Goal: Check status

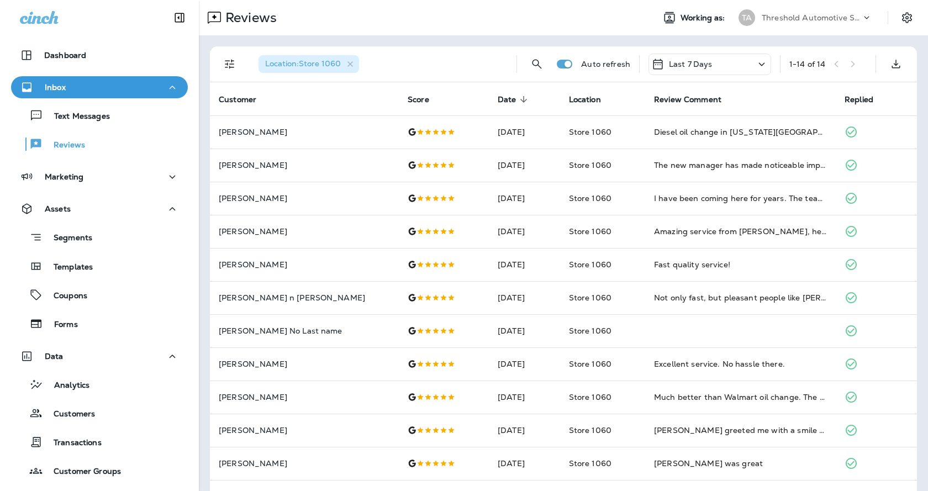
click at [229, 70] on icon "Filters" at bounding box center [229, 63] width 13 height 13
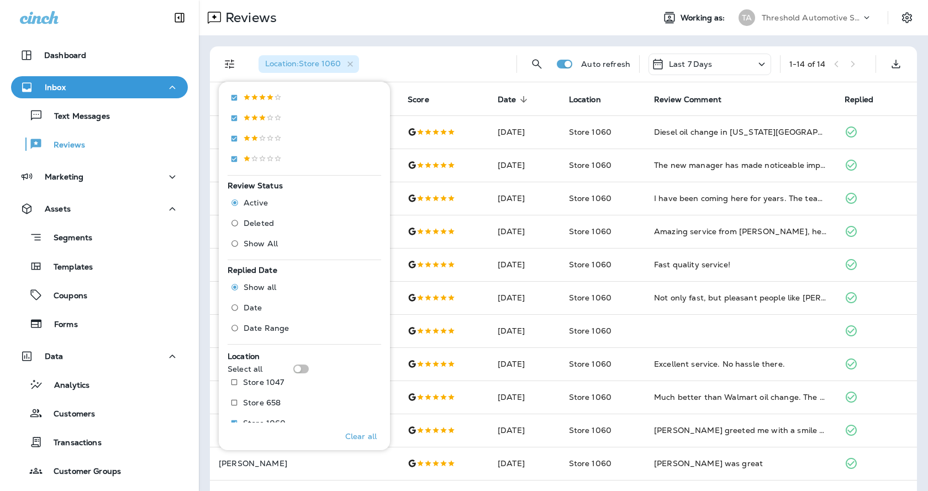
scroll to position [326, 0]
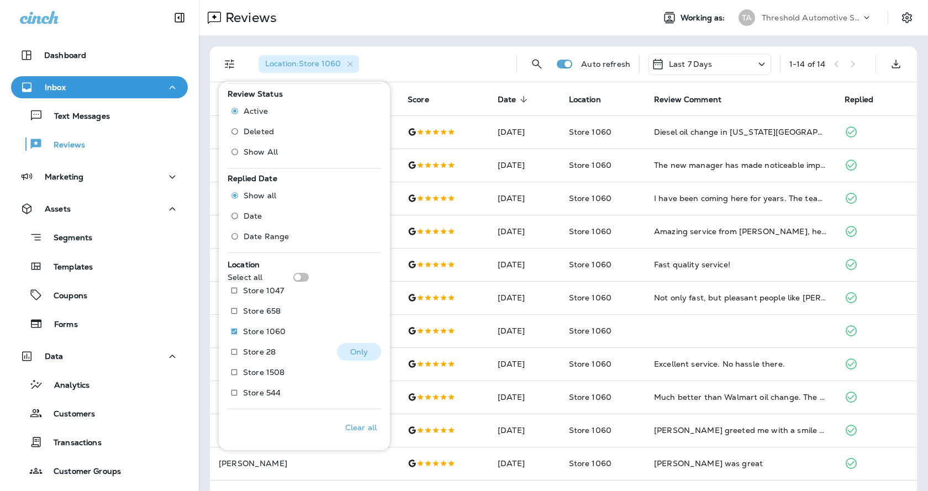
click at [271, 351] on p "Store 28" at bounding box center [259, 351] width 33 height 9
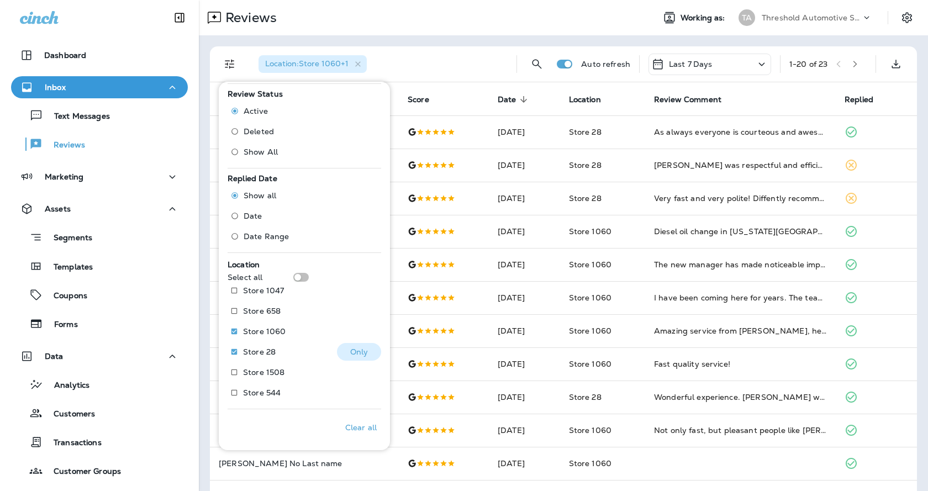
click at [251, 353] on p "Store 28" at bounding box center [259, 351] width 33 height 9
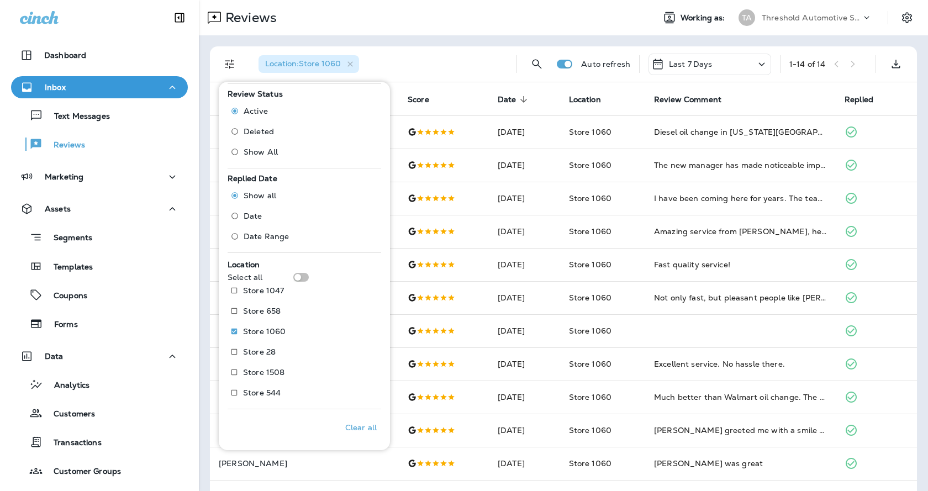
click at [475, 35] on div "Reviews Working as: TA Threshold Automotive Service dba Grease Monkey" at bounding box center [563, 17] width 729 height 35
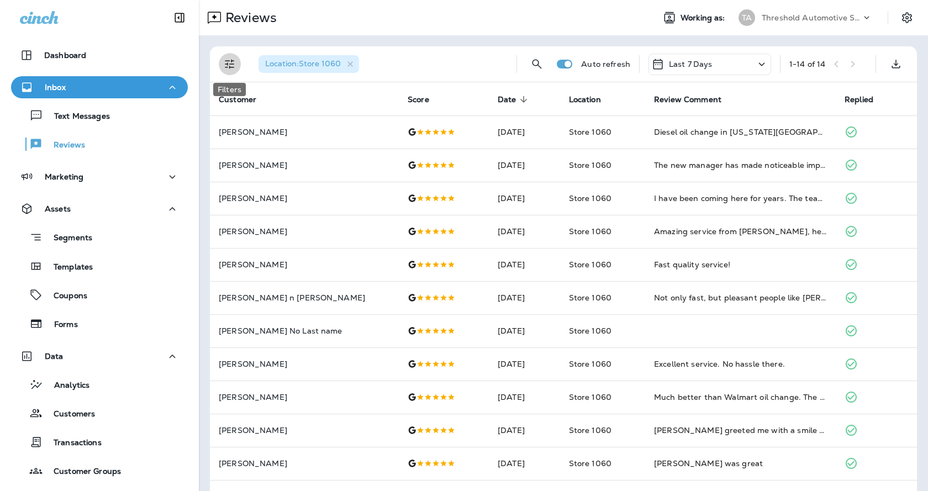
click at [232, 66] on icon "Filters" at bounding box center [229, 63] width 13 height 13
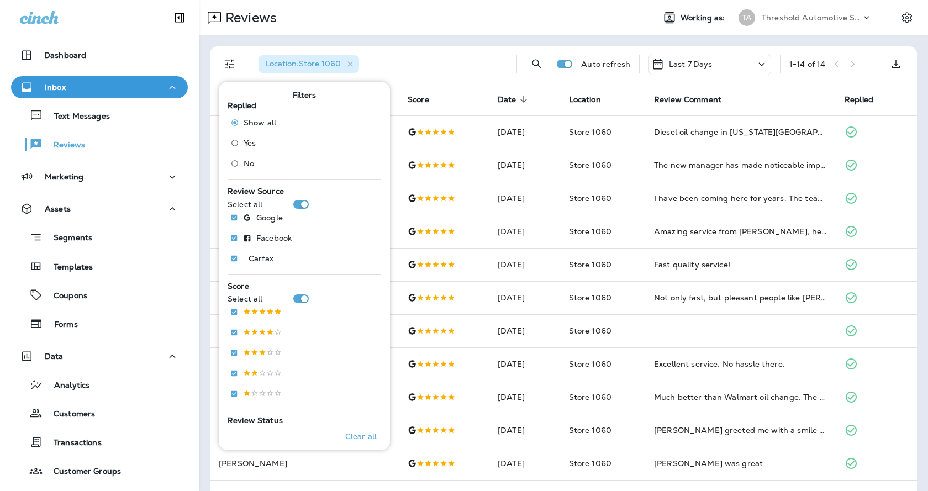
click at [247, 146] on span "Yes" at bounding box center [250, 143] width 12 height 9
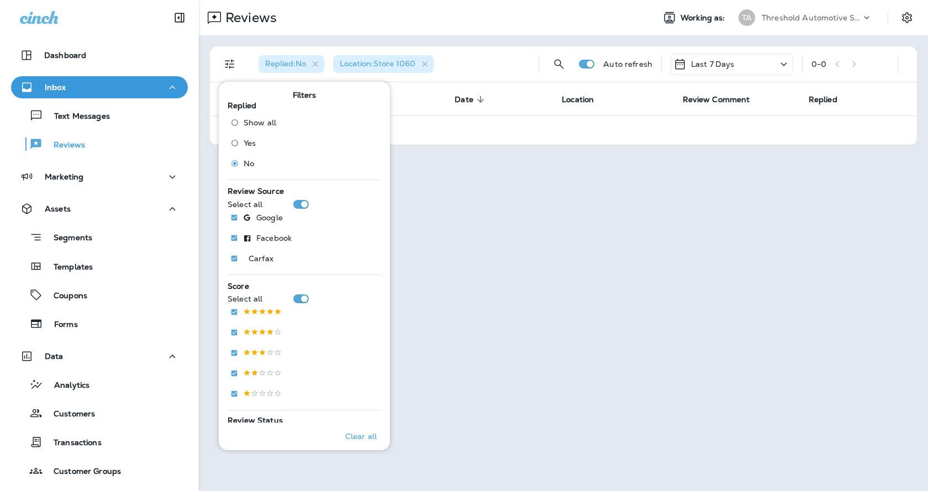
click at [764, 70] on div "Last 7 Days" at bounding box center [731, 65] width 123 height 22
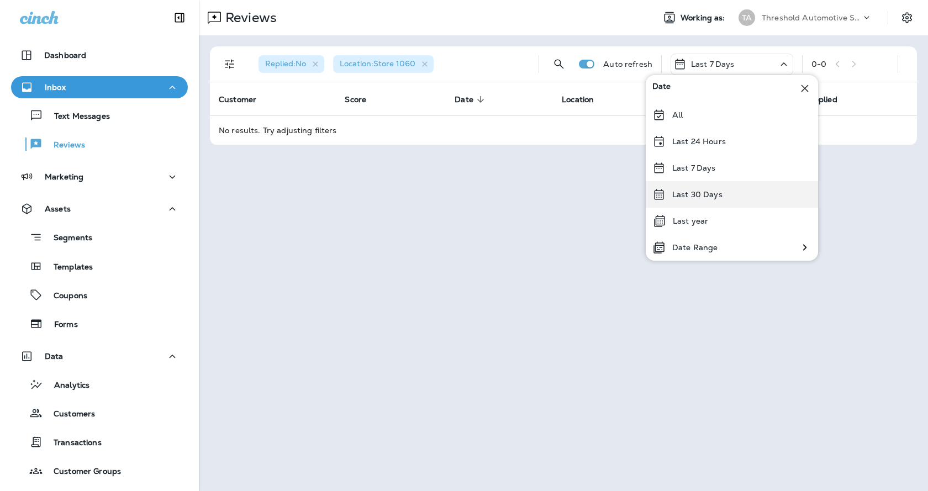
click at [707, 190] on p "Last 30 Days" at bounding box center [697, 194] width 50 height 9
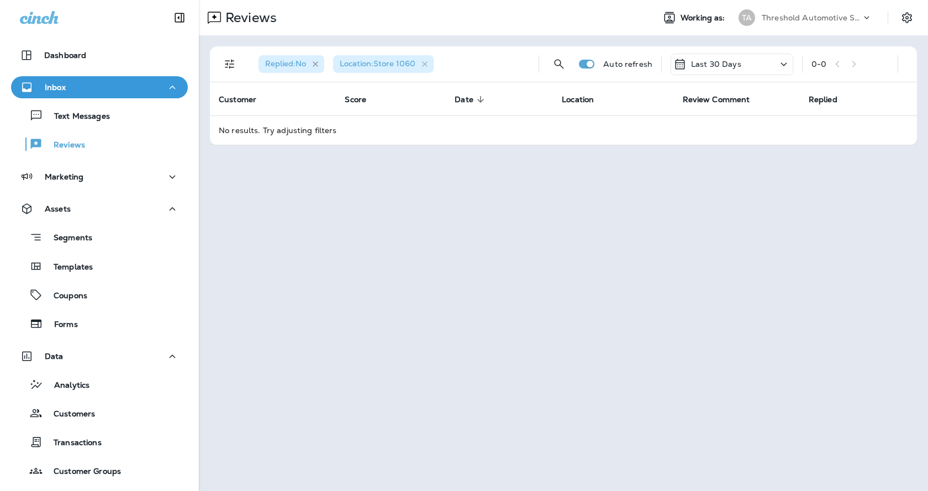
click at [319, 64] on icon "button" at bounding box center [315, 64] width 9 height 9
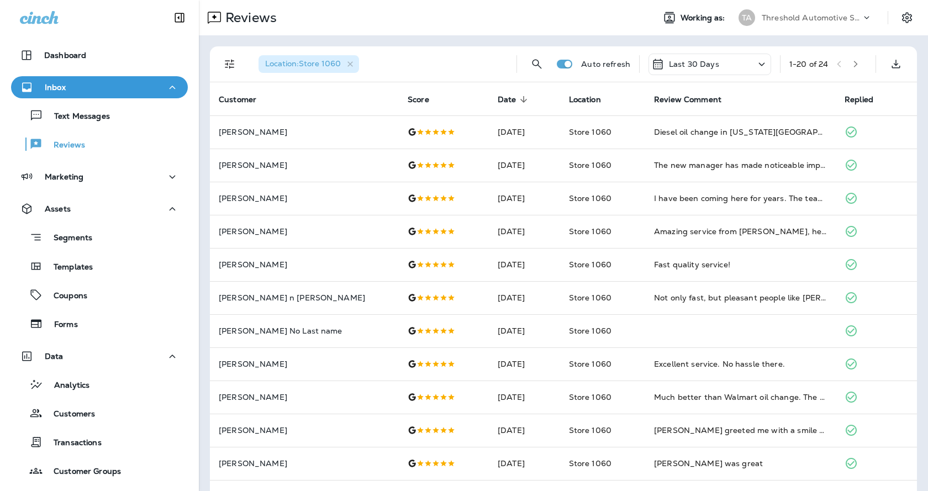
click at [669, 66] on p "Last 30 Days" at bounding box center [694, 64] width 50 height 9
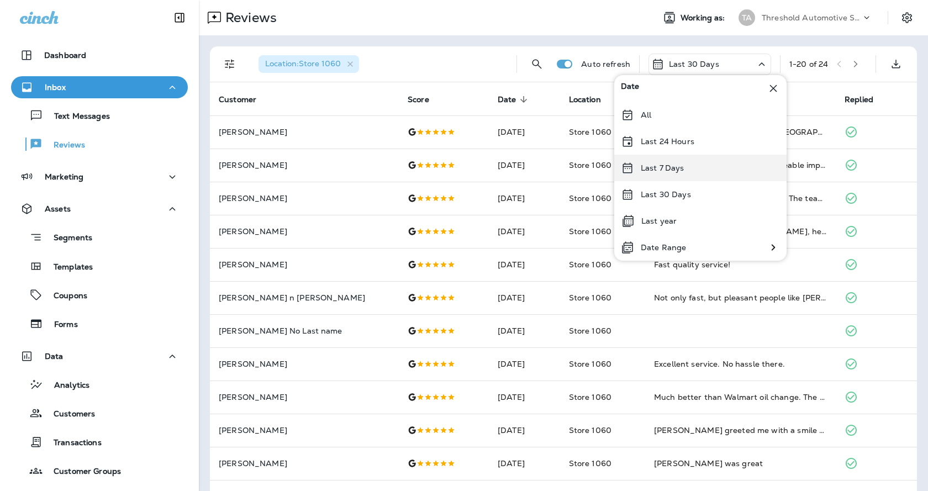
click at [666, 167] on p "Last 7 Days" at bounding box center [663, 167] width 44 height 9
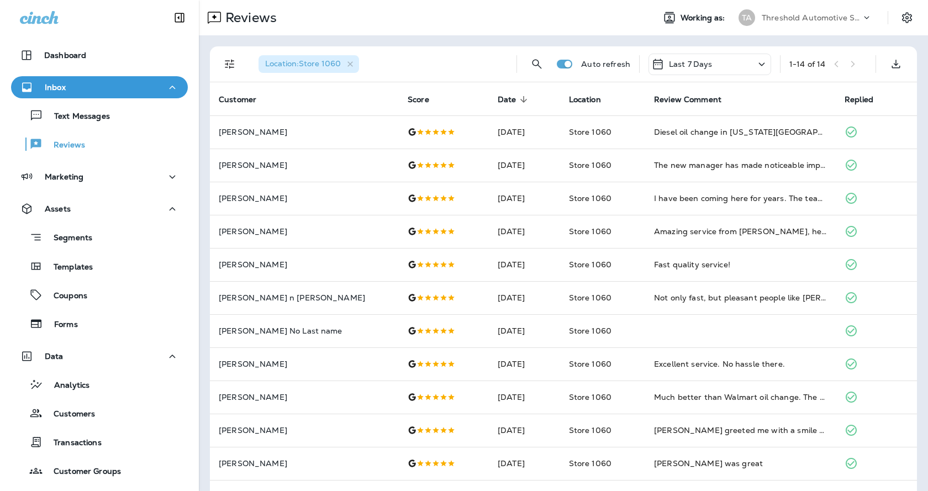
click at [304, 43] on div "Location : Store 1060 Auto refresh Last 7 Days 1 - 14 of 14 Customer Score Date…" at bounding box center [563, 313] width 729 height 556
